Goal: Information Seeking & Learning: Learn about a topic

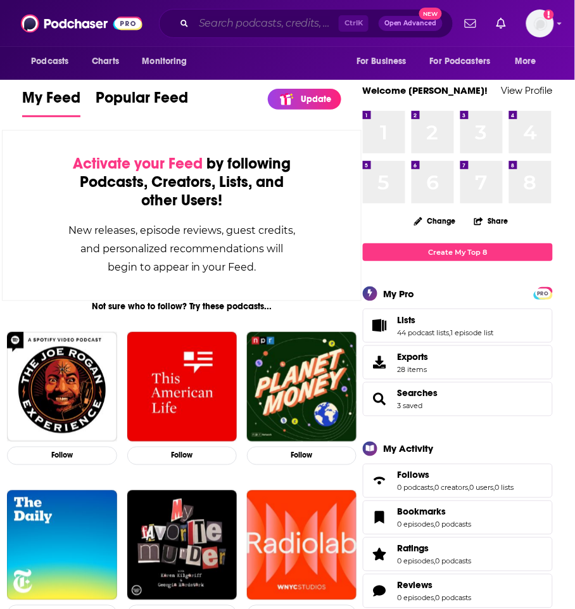
click at [219, 32] on input "Search podcasts, credits, & more..." at bounding box center [266, 23] width 145 height 20
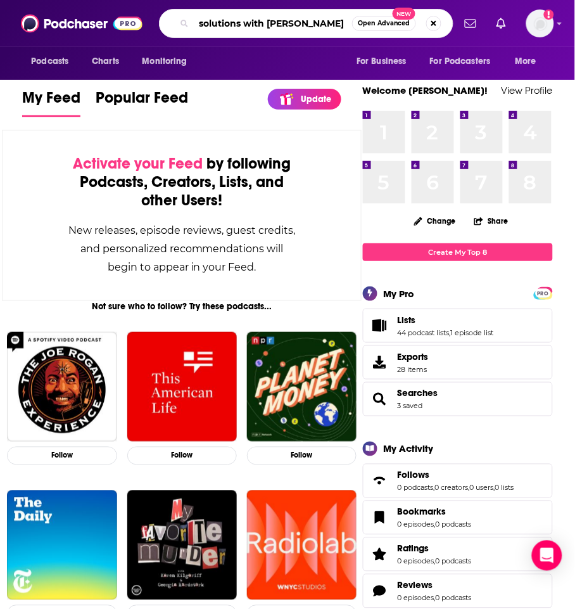
type input "solutions with [PERSON_NAME]"
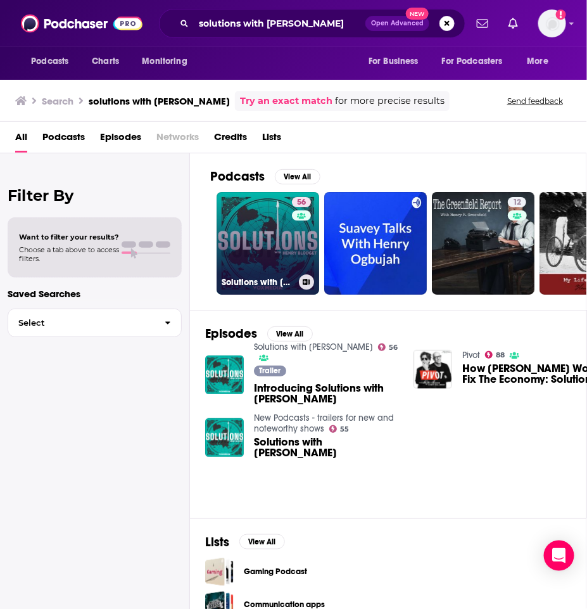
click at [261, 197] on link "56 Solutions with [PERSON_NAME]" at bounding box center [268, 243] width 103 height 103
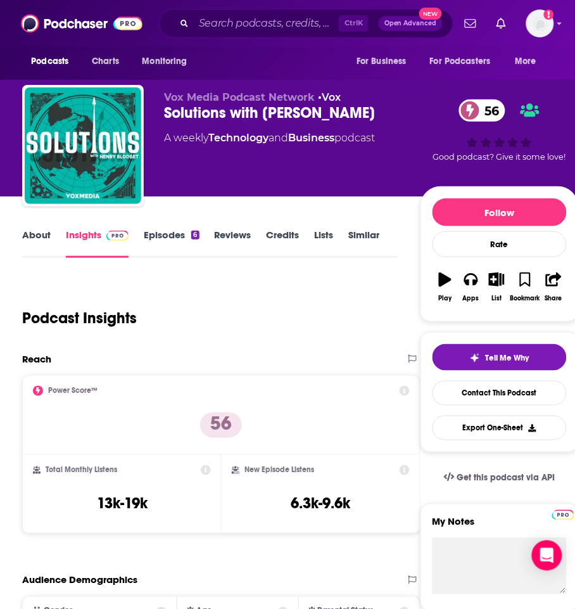
click at [485, 529] on label "My Notes" at bounding box center [500, 527] width 134 height 22
click at [485, 538] on textarea "My Notes" at bounding box center [500, 614] width 134 height 152
